Goal: Information Seeking & Learning: Find contact information

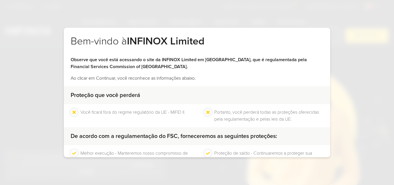
scroll to position [55, 0]
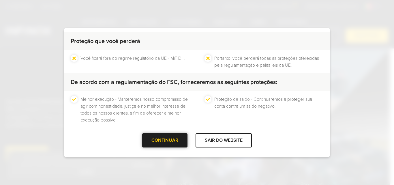
click at [174, 138] on div "CONTINUAR" at bounding box center [164, 140] width 45 height 14
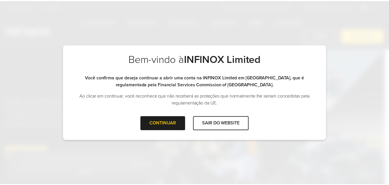
scroll to position [0, 0]
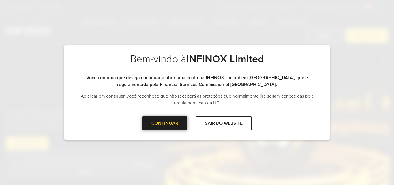
click at [164, 124] on div "CONTINUAR" at bounding box center [164, 123] width 45 height 14
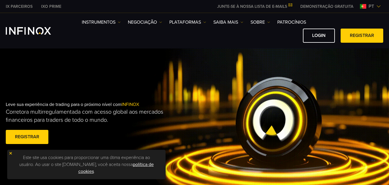
click at [12, 154] on img at bounding box center [11, 153] width 4 height 4
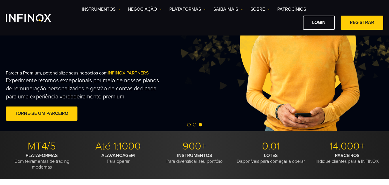
scroll to position [83, 0]
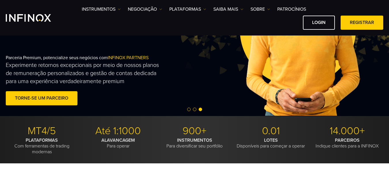
click at [188, 107] on div at bounding box center [194, 109] width 389 height 7
click at [188, 109] on span "Go to slide 1" at bounding box center [188, 108] width 3 height 3
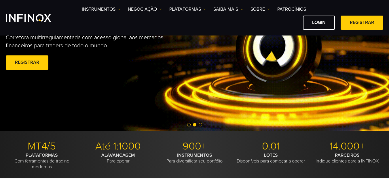
scroll to position [43, 0]
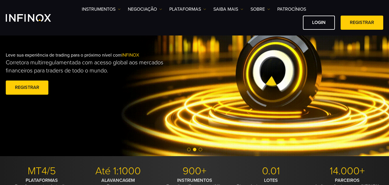
click at [190, 150] on span "Go to slide 1" at bounding box center [188, 149] width 3 height 3
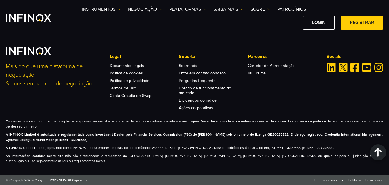
scroll to position [46, 0]
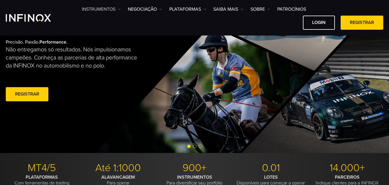
click at [102, 6] on link "Instrumentos" at bounding box center [101, 9] width 39 height 7
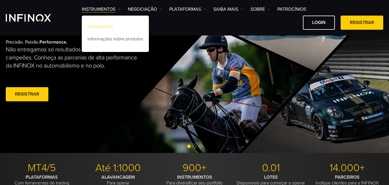
scroll to position [0, 0]
click at [103, 23] on link "Instrumentos" at bounding box center [115, 27] width 67 height 12
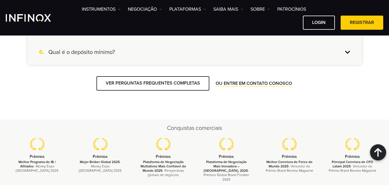
scroll to position [725, 0]
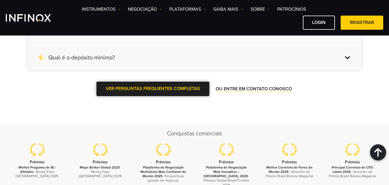
click at [153, 89] on span at bounding box center [153, 89] width 0 height 0
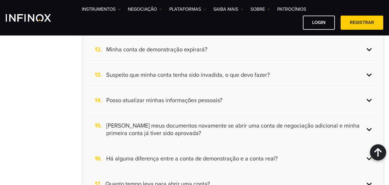
scroll to position [483, 0]
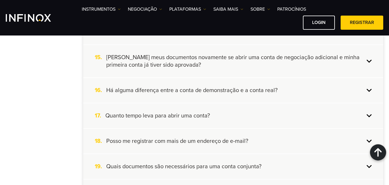
click at [62, 77] on div "Abertura de conta Financiamento de contas Cópia de negociação Informações de ne…" at bounding box center [195, 61] width 378 height 742
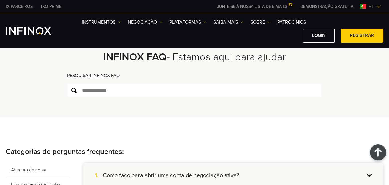
scroll to position [0, 0]
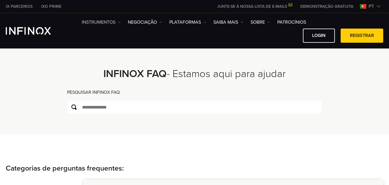
click at [103, 22] on link "Instrumentos" at bounding box center [101, 22] width 39 height 7
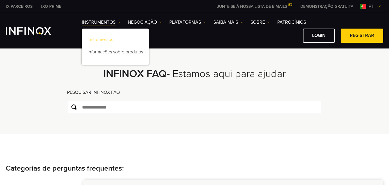
click at [101, 36] on link "Instrumentos" at bounding box center [115, 40] width 67 height 12
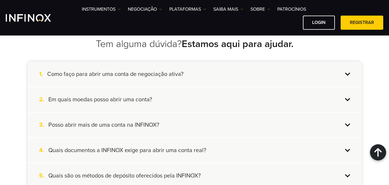
scroll to position [584, 0]
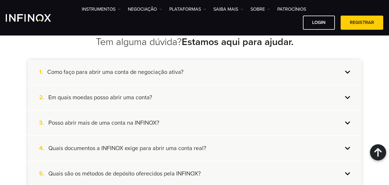
click at [325, 95] on div "2. Em quais moedas posso abrir uma conta?" at bounding box center [195, 97] width 334 height 25
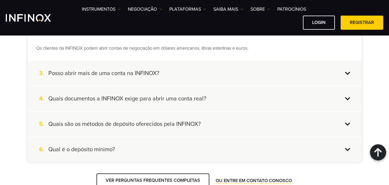
scroll to position [659, 0]
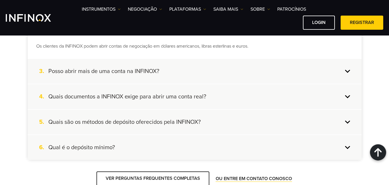
click at [325, 66] on div "3. Posso abrir mais de uma conta na INFINOX?" at bounding box center [195, 71] width 334 height 25
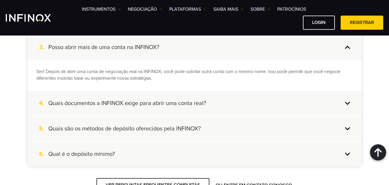
scroll to position [0, 0]
click at [244, 124] on div "5. Quais são os métodos de depósito oferecidos pela INFINOX?" at bounding box center [195, 128] width 334 height 25
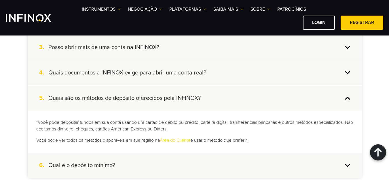
click at [202, 168] on div "6. Qual é o depósito mínimo?" at bounding box center [195, 165] width 334 height 25
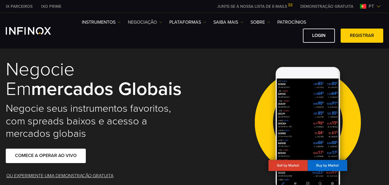
click at [146, 22] on link "NEGOCIAÇÃO" at bounding box center [145, 22] width 34 height 7
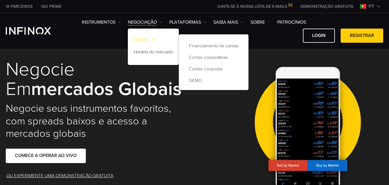
click at [145, 35] on link "Contas" at bounding box center [153, 40] width 51 height 12
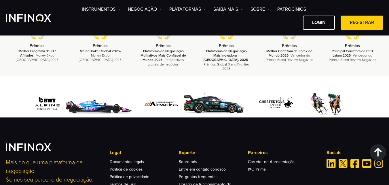
scroll to position [1439, 0]
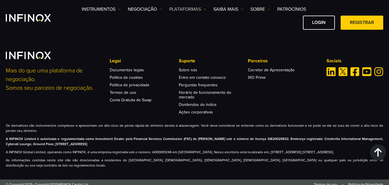
click at [185, 8] on link "PLATAFORMAS" at bounding box center [187, 9] width 37 height 7
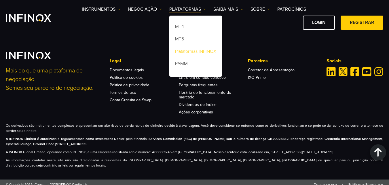
click at [187, 49] on link "Plataformas INFINOX" at bounding box center [195, 52] width 53 height 12
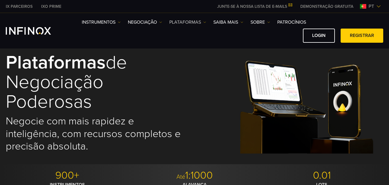
click at [201, 23] on link "PLATAFORMAS" at bounding box center [187, 22] width 37 height 7
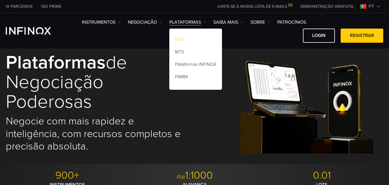
click at [182, 39] on link "MT4" at bounding box center [195, 40] width 53 height 12
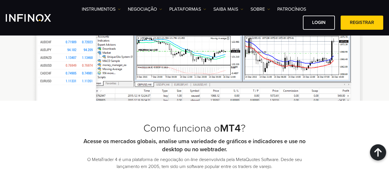
scroll to position [547, 0]
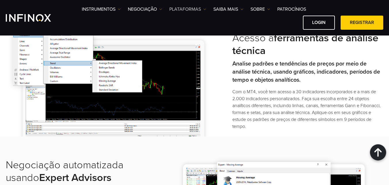
click at [184, 10] on link "PLATAFORMAS" at bounding box center [187, 9] width 37 height 7
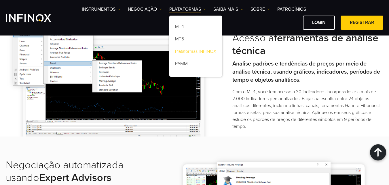
click at [187, 50] on link "Plataformas INFINOX" at bounding box center [195, 52] width 53 height 12
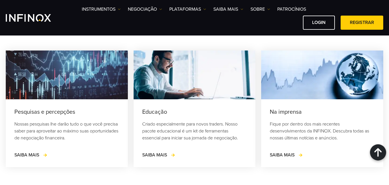
scroll to position [935, 0]
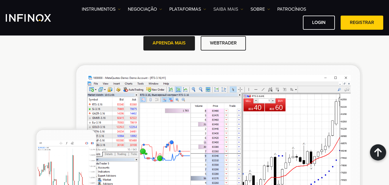
click at [226, 10] on link "Saiba mais" at bounding box center [228, 9] width 30 height 7
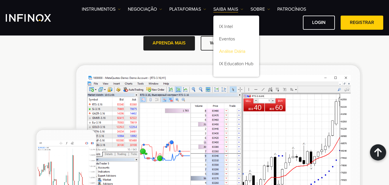
click at [230, 48] on link "Análise Diária" at bounding box center [236, 52] width 46 height 12
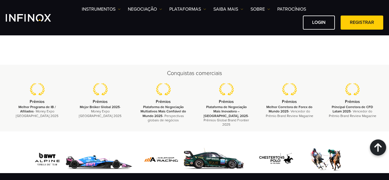
scroll to position [1338, 0]
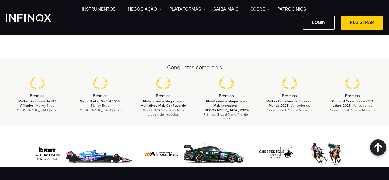
click at [268, 9] on img at bounding box center [268, 9] width 3 height 3
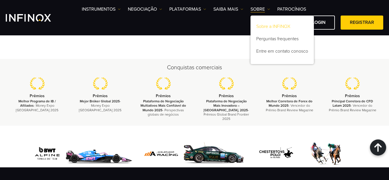
click at [268, 24] on link "Sobre a INFINOX" at bounding box center [282, 27] width 63 height 12
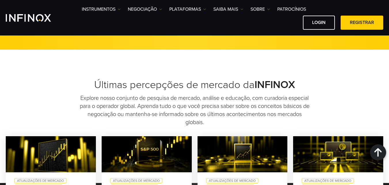
scroll to position [1552, 0]
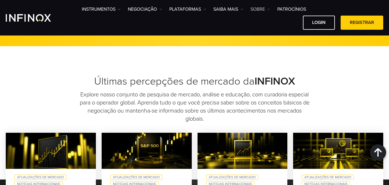
click at [260, 7] on link "SOBRE" at bounding box center [261, 9] width 20 height 7
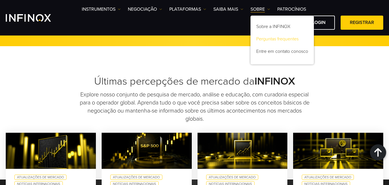
click at [271, 36] on link "Perguntas frequentes" at bounding box center [282, 40] width 63 height 12
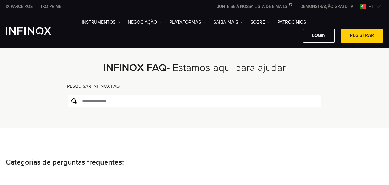
click at [258, 22] on link "SOBRE" at bounding box center [261, 22] width 20 height 7
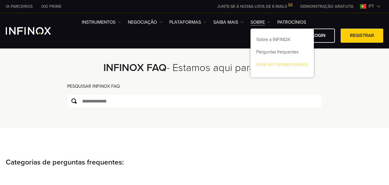
click at [268, 67] on link "Entre em contato conosco" at bounding box center [282, 65] width 63 height 12
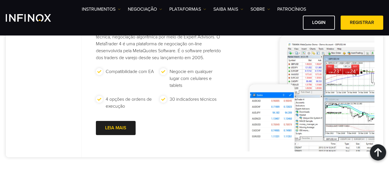
scroll to position [578, 0]
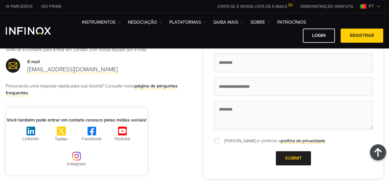
scroll to position [0, 0]
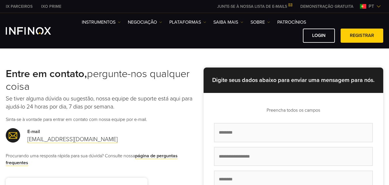
click at [11, 34] on img "INFINOX Logo" at bounding box center [28, 30] width 45 height 7
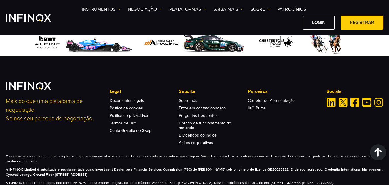
scroll to position [1941, 0]
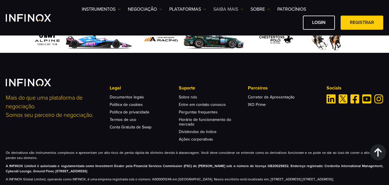
click at [232, 7] on link "Saiba mais" at bounding box center [228, 9] width 30 height 7
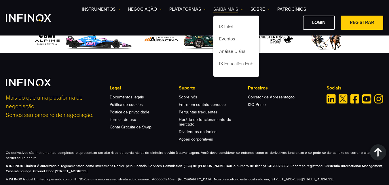
click at [232, 7] on link "Saiba mais" at bounding box center [228, 9] width 30 height 7
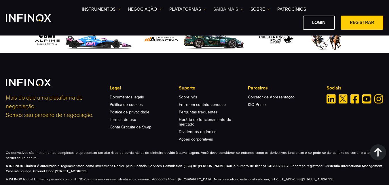
click at [232, 7] on link "Saiba mais" at bounding box center [228, 9] width 30 height 7
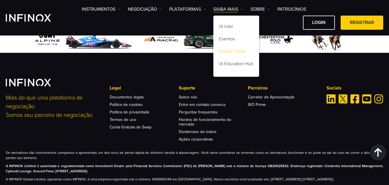
click at [236, 48] on link "Análise Diária" at bounding box center [236, 52] width 46 height 12
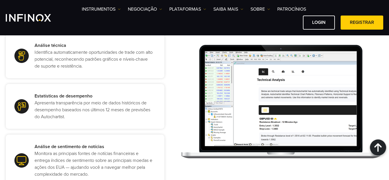
scroll to position [697, 0]
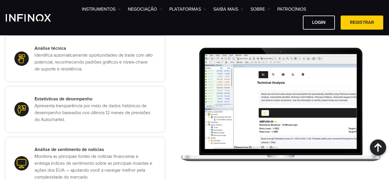
click at [25, 21] on img "INFINOX Logo" at bounding box center [28, 17] width 45 height 7
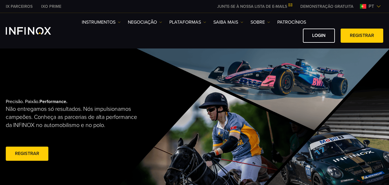
scroll to position [2, 0]
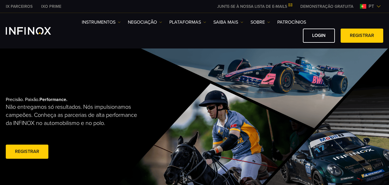
click at [322, 8] on link "DEMONSTRAÇÃO GRATUITA" at bounding box center [327, 6] width 62 height 6
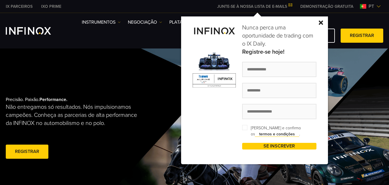
click at [321, 24] on img at bounding box center [321, 22] width 4 height 4
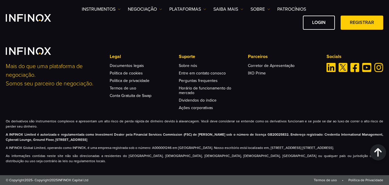
scroll to position [1975, 0]
click at [370, 24] on link "Registrar" at bounding box center [362, 23] width 43 height 14
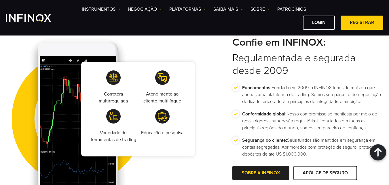
scroll to position [2095, 0]
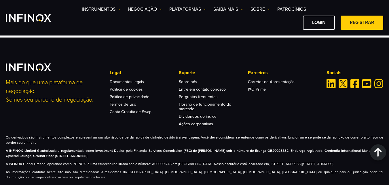
click at [331, 79] on img "Linkedin" at bounding box center [331, 83] width 9 height 9
click at [343, 79] on img "Twitter" at bounding box center [343, 83] width 9 height 9
click at [355, 79] on img "Facebook" at bounding box center [355, 83] width 9 height 9
click at [365, 79] on img "Youtube" at bounding box center [366, 83] width 9 height 9
click at [376, 79] on img "Instagram" at bounding box center [379, 83] width 9 height 9
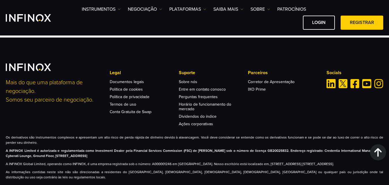
click at [0, 14] on div "Instrumentos Instrumentos Informações sobre produtos NEGOCIAÇÃO DEMO" at bounding box center [194, 18] width 389 height 24
click at [257, 8] on link "SOBRE" at bounding box center [261, 9] width 20 height 7
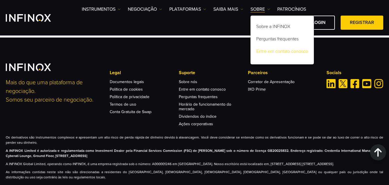
click at [266, 49] on link "Entre em contato conosco" at bounding box center [282, 52] width 63 height 12
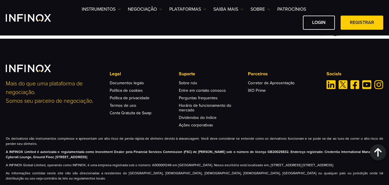
scroll to position [904, 0]
